Goal: Information Seeking & Learning: Find specific page/section

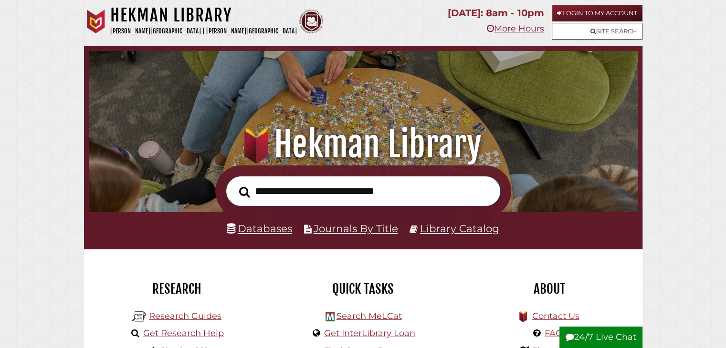
scroll to position [19, 544]
click at [260, 233] on link "Databases" at bounding box center [259, 228] width 65 height 12
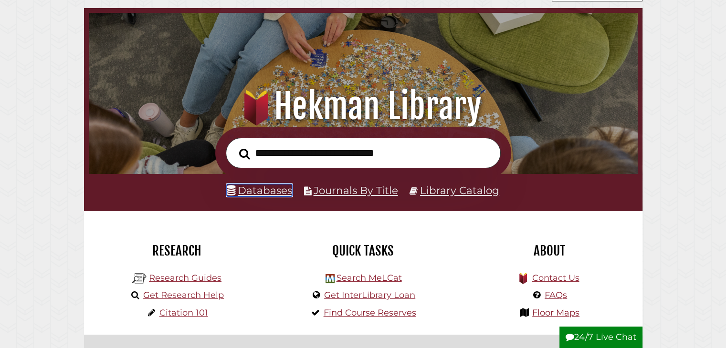
scroll to position [181, 544]
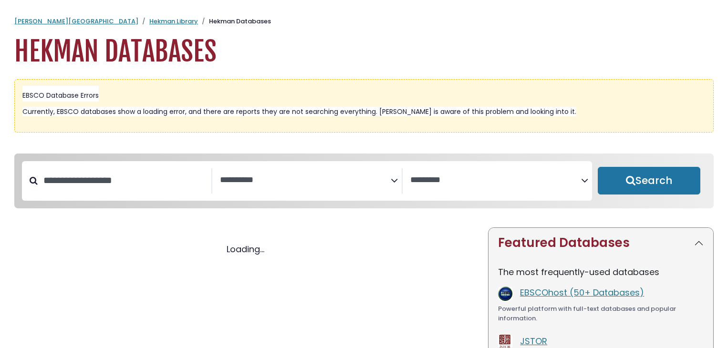
select select "Database Subject Filter"
select select "Database Vendors Filter"
select select "Database Subject Filter"
select select "Database Vendors Filter"
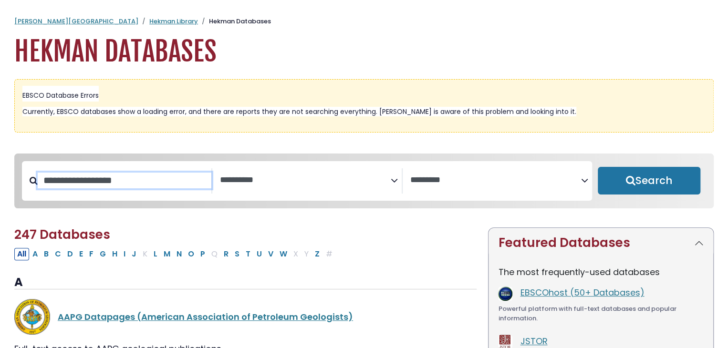
click at [120, 189] on input "Search database by title or keyword" at bounding box center [125, 181] width 174 height 16
type input "*******"
click at [598, 167] on button "Search" at bounding box center [649, 181] width 103 height 28
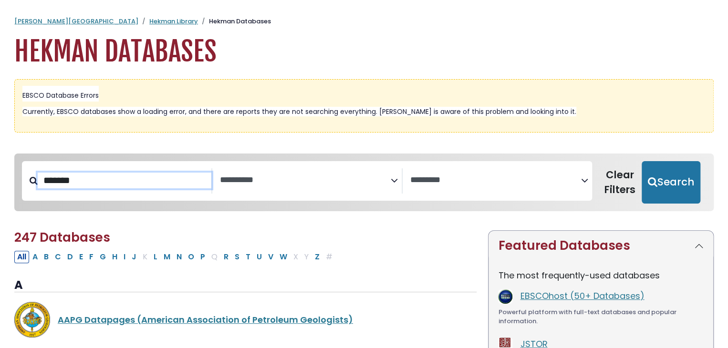
select select "Database Subject Filter"
select select "Database Vendors Filter"
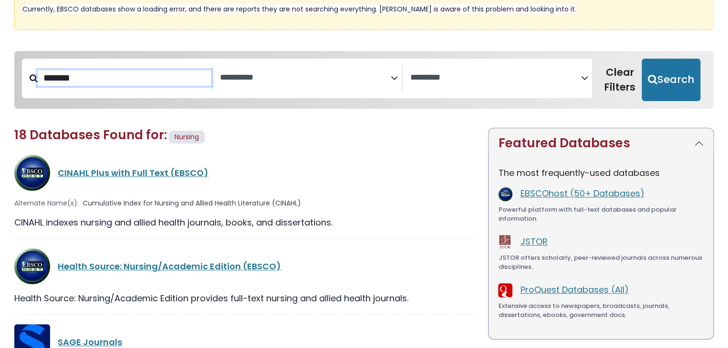
scroll to position [103, 0]
click at [116, 170] on link "CINAHL Plus with Full Text (EBSCO)" at bounding box center [133, 173] width 151 height 12
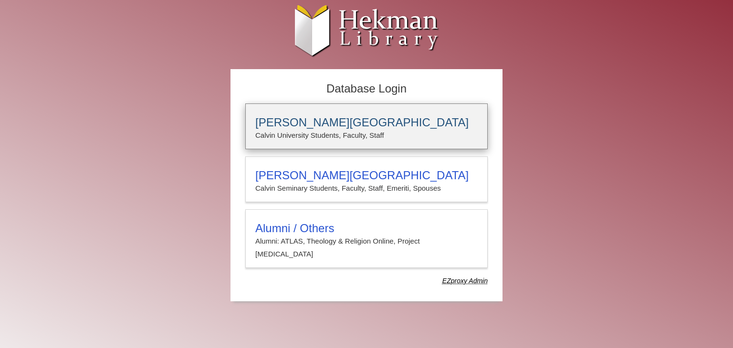
type input "**********"
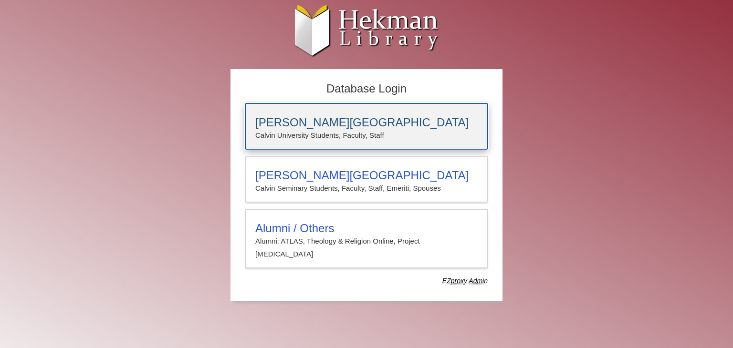
click at [350, 120] on h3 "Calvin University" at bounding box center [366, 122] width 222 height 13
